Goal: Navigation & Orientation: Find specific page/section

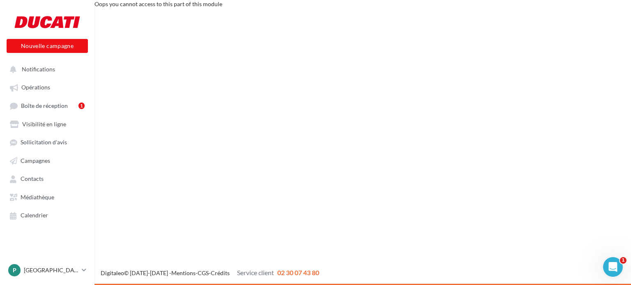
click at [467, 6] on div "Oops you cannot access to this part of this module" at bounding box center [362, 4] width 536 height 8
click at [25, 107] on span "Boîte de réception" at bounding box center [44, 105] width 47 height 7
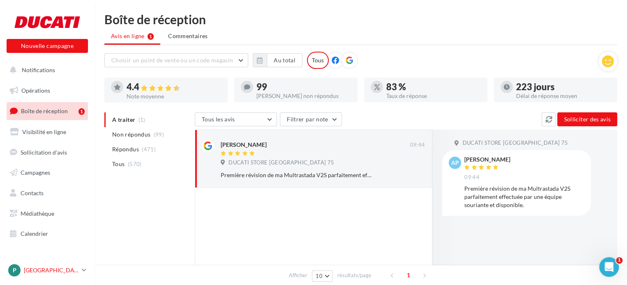
click at [30, 272] on p "[GEOGRAPHIC_DATA]" at bounding box center [51, 270] width 55 height 8
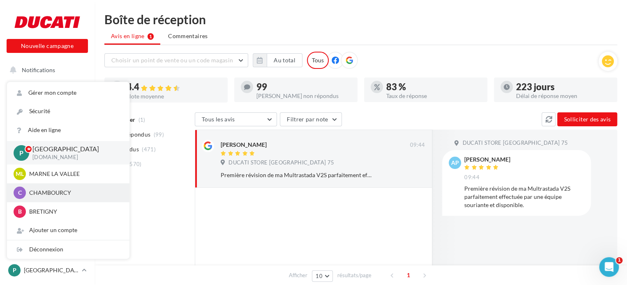
click at [57, 200] on div "C CHAMBOURCY romain.macadre.chambourcy" at bounding box center [68, 193] width 122 height 19
click at [57, 196] on p "CHAMBOURCY" at bounding box center [74, 193] width 90 height 8
